Goal: Task Accomplishment & Management: Manage account settings

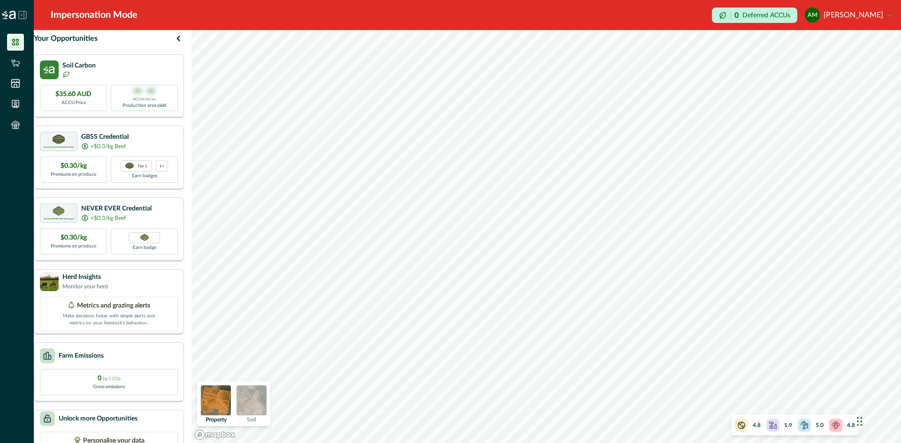
click at [265, 405] on img at bounding box center [251, 401] width 30 height 30
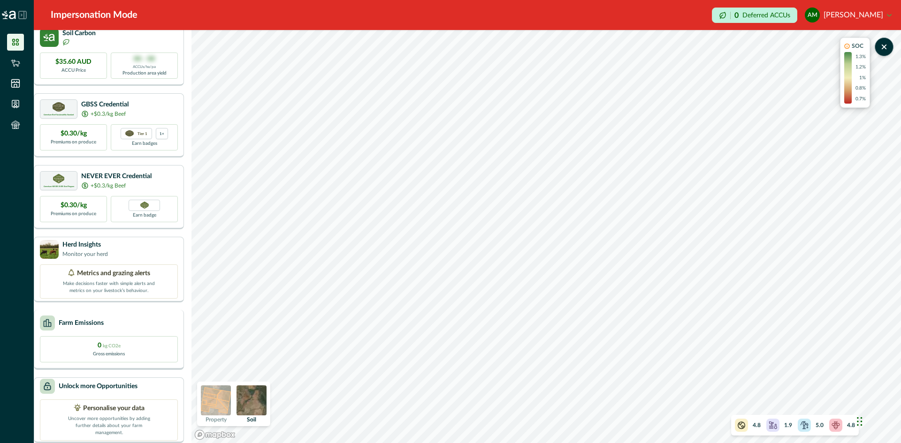
scroll to position [47, 0]
click at [230, 408] on img at bounding box center [216, 401] width 30 height 30
click at [752, 425] on div "4.8" at bounding box center [748, 425] width 26 height 13
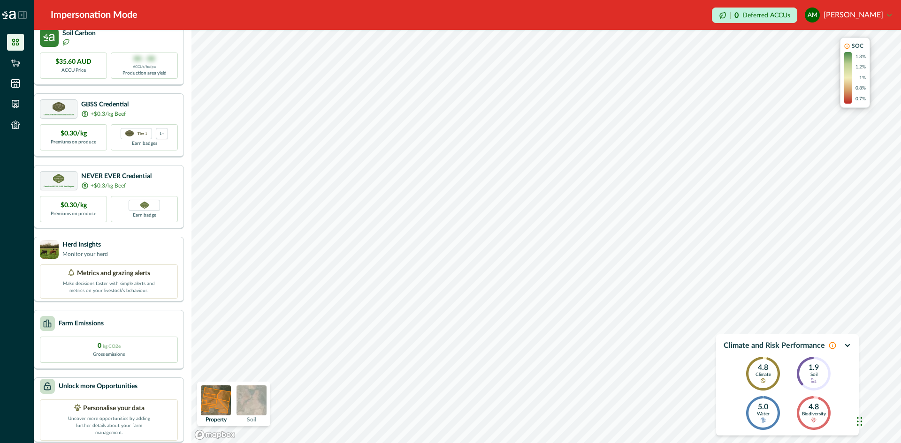
click at [845, 346] on icon "button" at bounding box center [848, 346] width 8 height 8
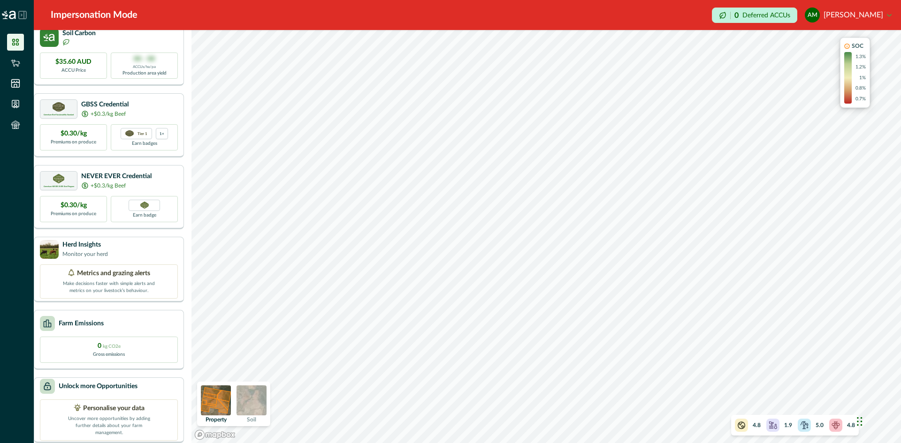
click at [262, 402] on img at bounding box center [251, 401] width 30 height 30
click at [224, 401] on img at bounding box center [216, 401] width 30 height 30
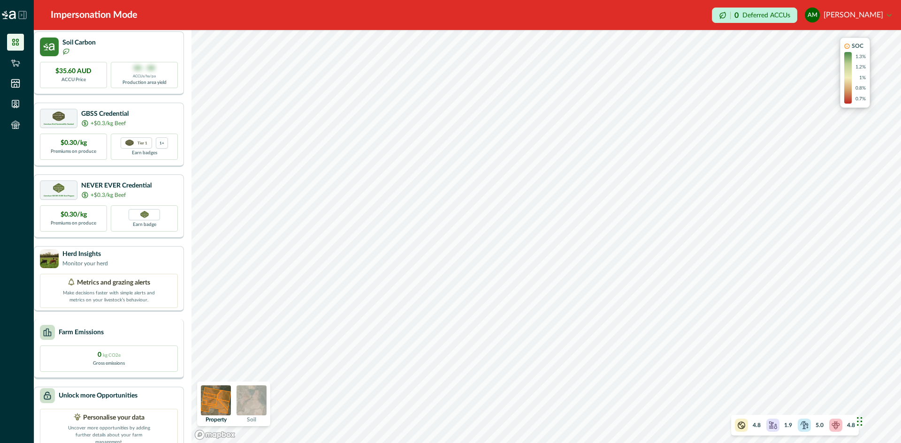
scroll to position [0, 0]
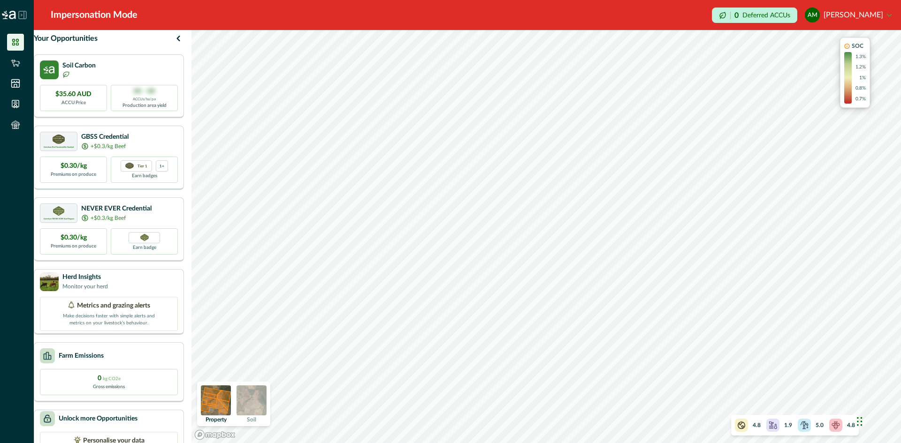
click at [15, 45] on icon at bounding box center [15, 42] width 7 height 7
click at [15, 42] on icon at bounding box center [15, 42] width 9 height 9
click at [9, 13] on img at bounding box center [9, 15] width 14 height 8
click at [888, 13] on button "AM [PERSON_NAME]" at bounding box center [848, 15] width 87 height 23
click at [814, 45] on button "Sign out" at bounding box center [839, 41] width 104 height 15
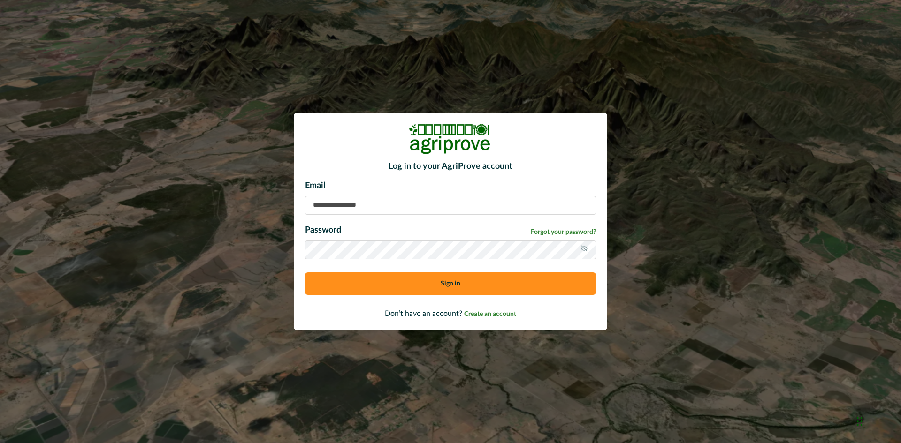
click at [420, 208] on input at bounding box center [450, 205] width 291 height 19
type input "**********"
click at [430, 300] on div "**********" at bounding box center [450, 241] width 291 height 123
click at [434, 292] on button "Sign in" at bounding box center [450, 284] width 291 height 23
